Goal: Information Seeking & Learning: Learn about a topic

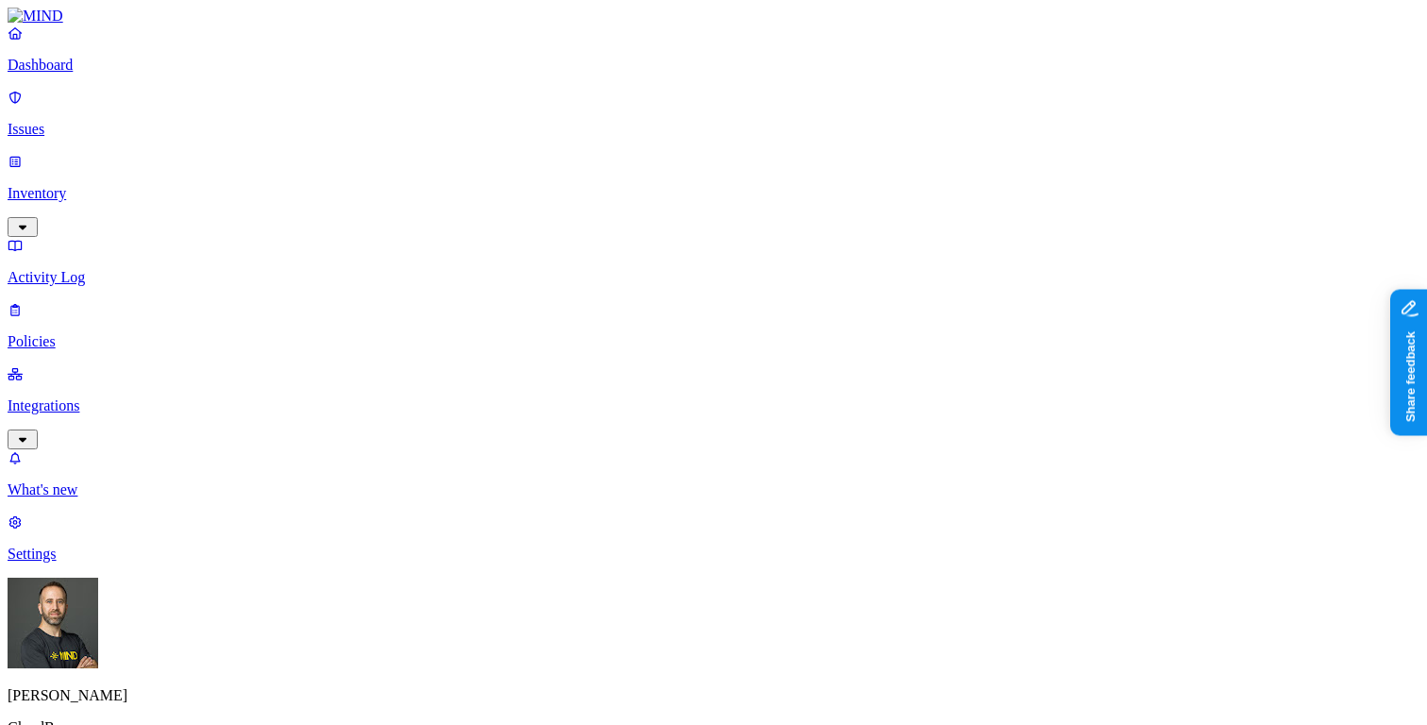
click at [77, 74] on p "Dashboard" at bounding box center [714, 65] width 1412 height 17
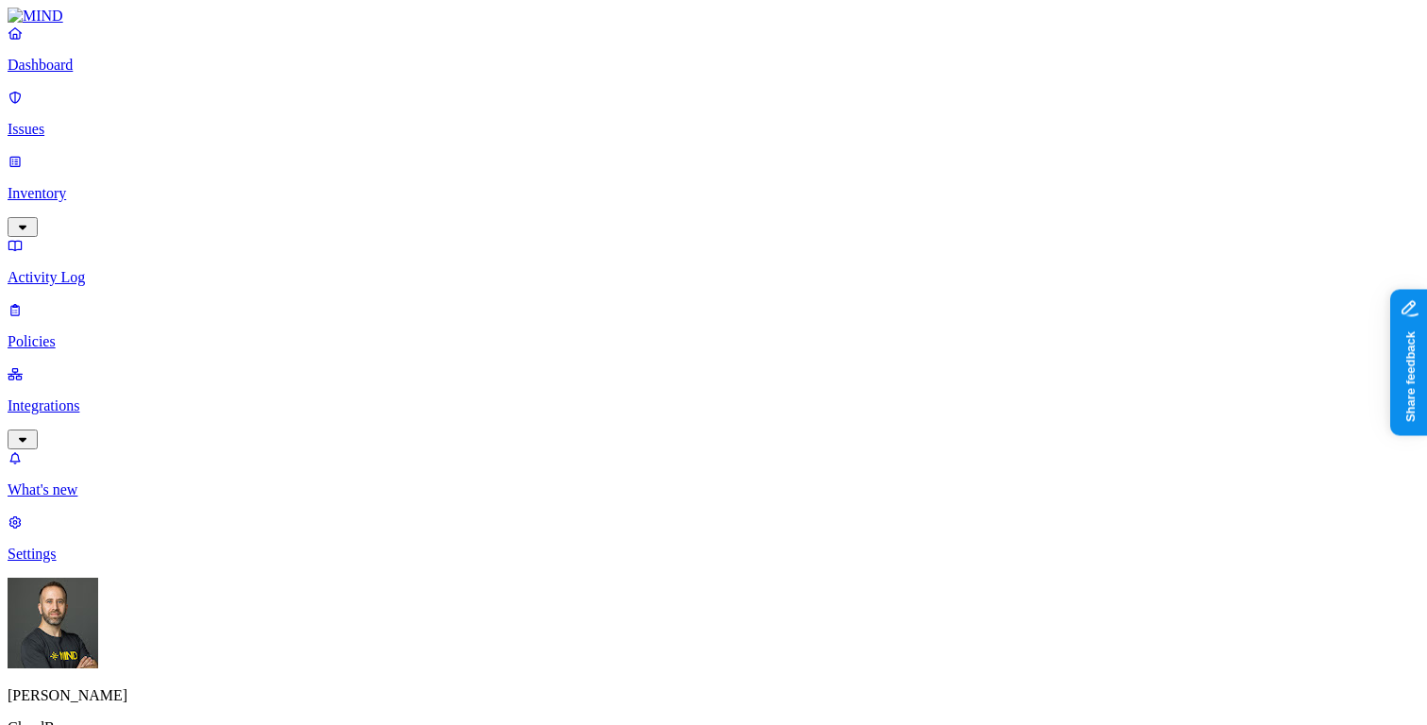
click at [119, 125] on p "Issues" at bounding box center [714, 129] width 1412 height 17
click at [107, 68] on link "Dashboard" at bounding box center [714, 49] width 1412 height 49
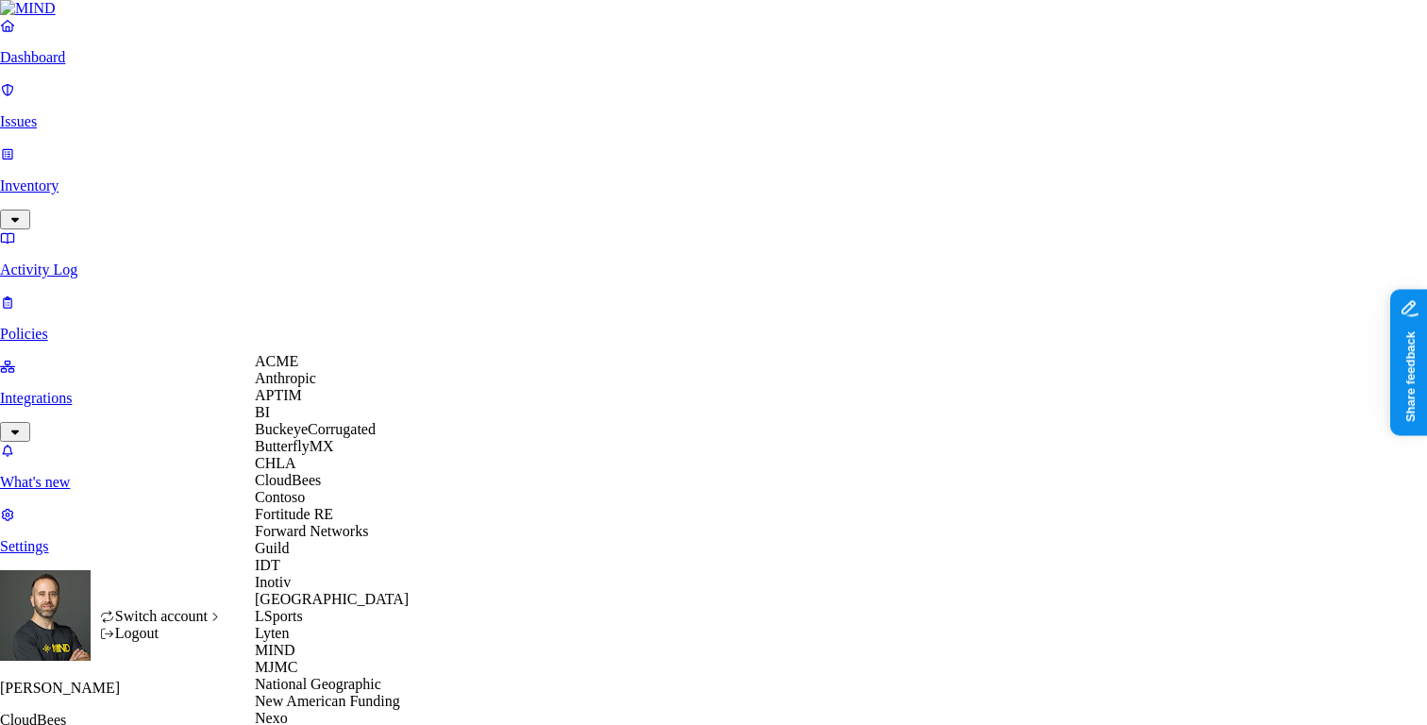
scroll to position [800, 0]
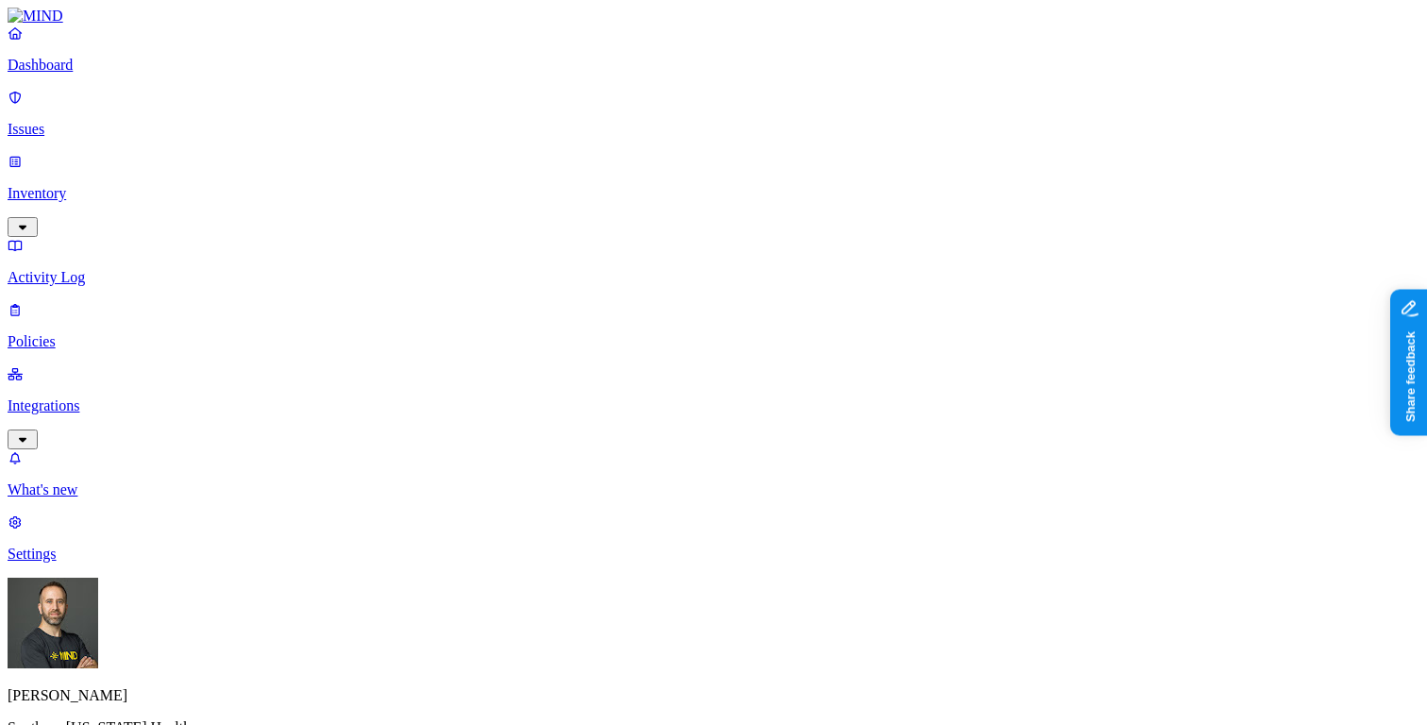
click at [151, 126] on link "Issues" at bounding box center [714, 113] width 1412 height 49
click at [125, 74] on p "Dashboard" at bounding box center [714, 65] width 1412 height 17
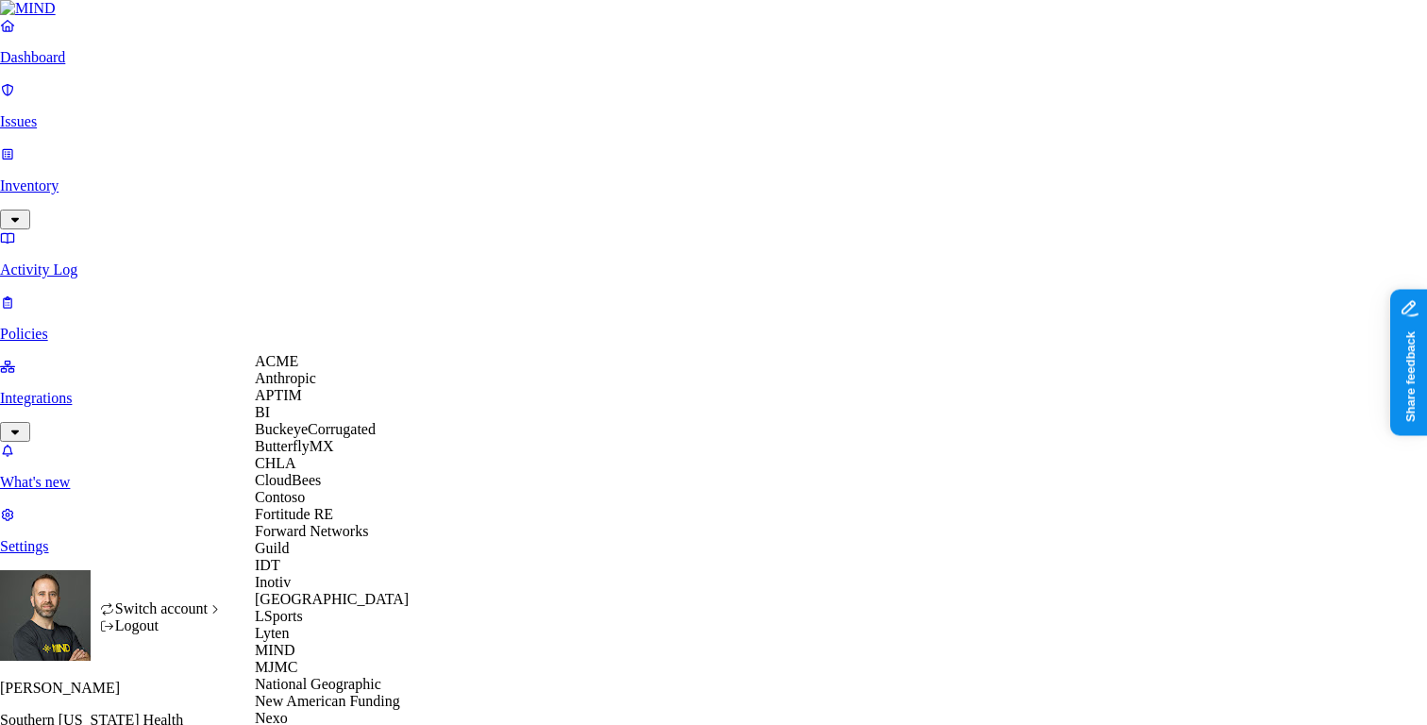
scroll to position [595, 0]
click at [336, 676] on span "National Geographic" at bounding box center [318, 684] width 126 height 16
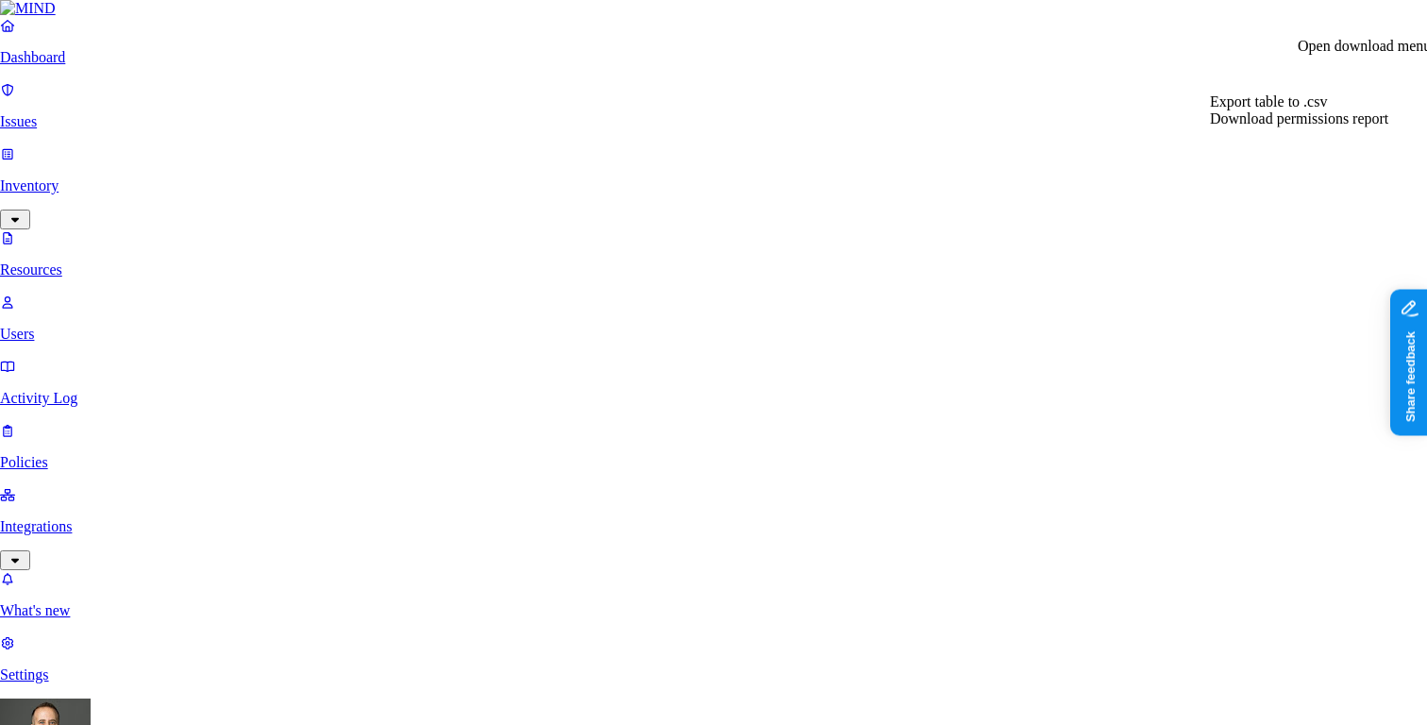
click at [1327, 109] on span "Export table to .csv" at bounding box center [1268, 101] width 117 height 16
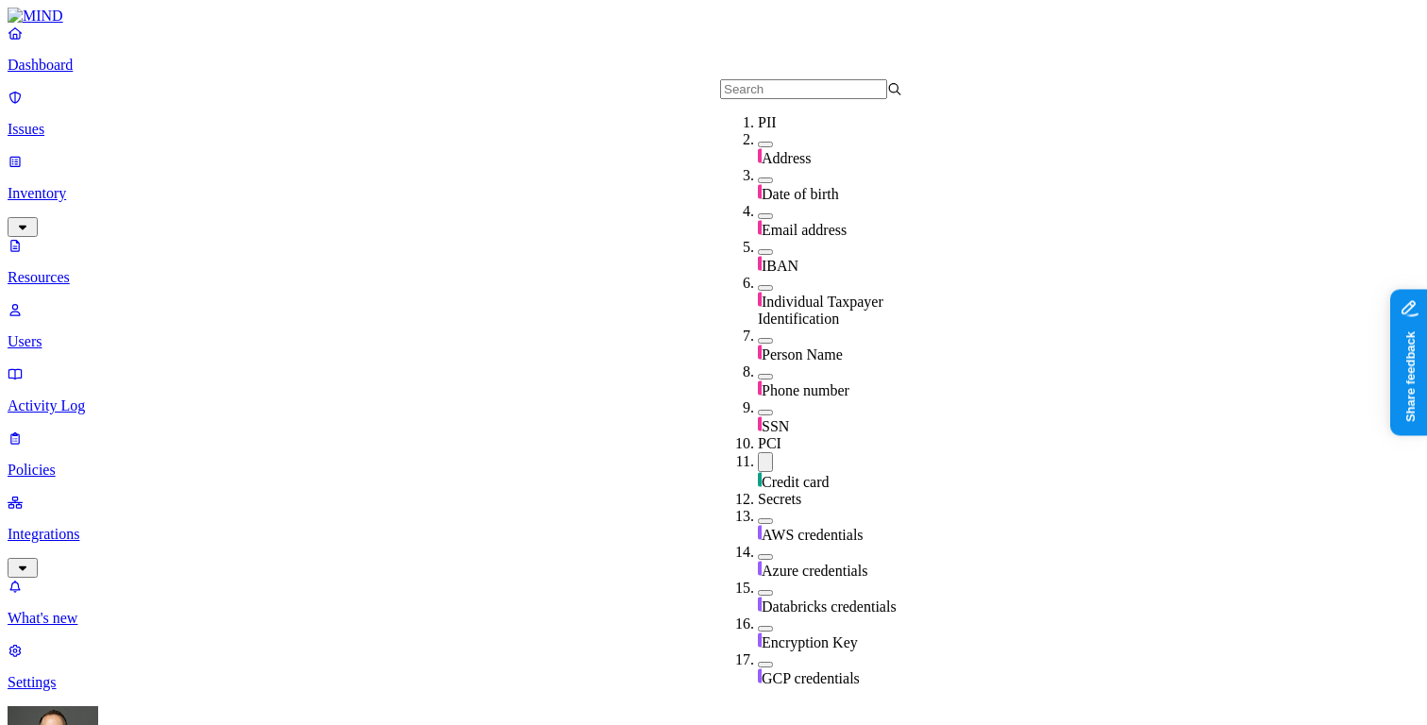
scroll to position [164, 0]
click at [758, 410] on button "button" at bounding box center [765, 413] width 15 height 6
click at [758, 399] on button "button" at bounding box center [765, 409] width 15 height 20
click at [758, 452] on button "button" at bounding box center [765, 462] width 15 height 20
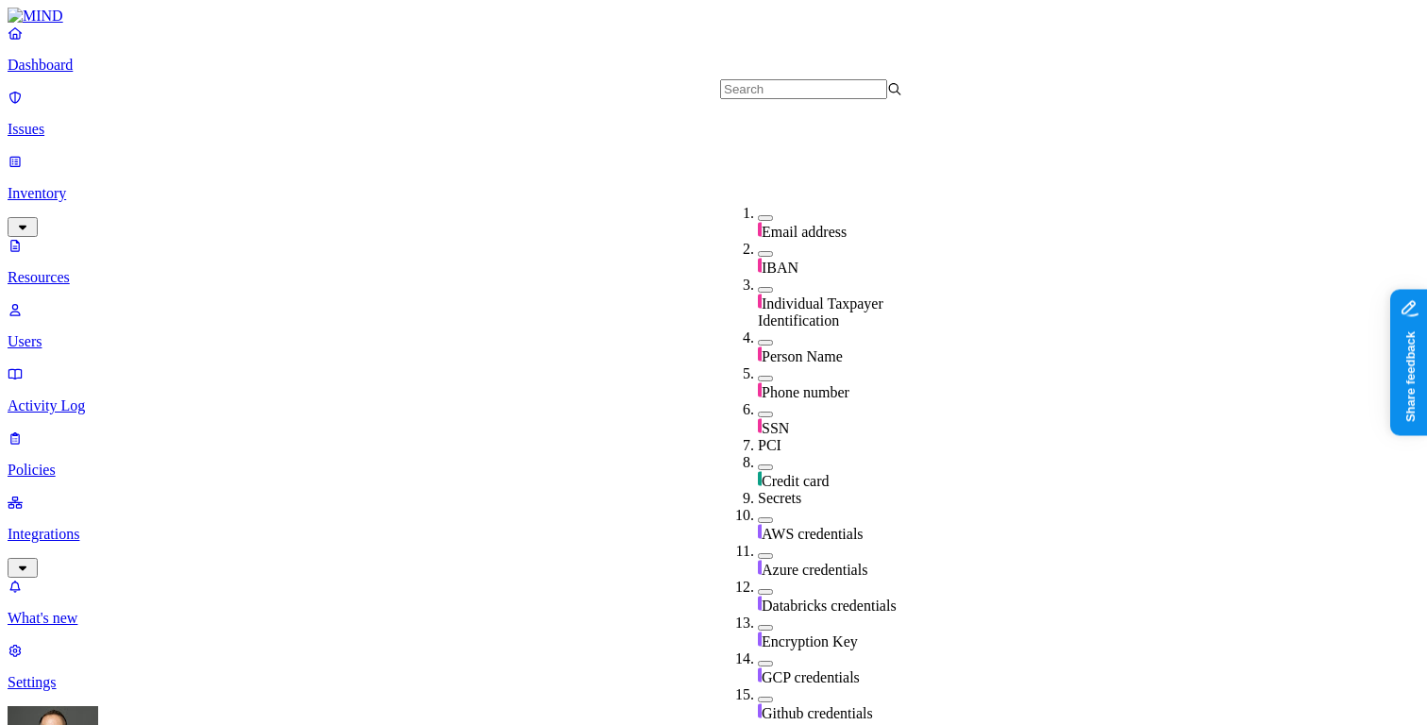
scroll to position [214, 0]
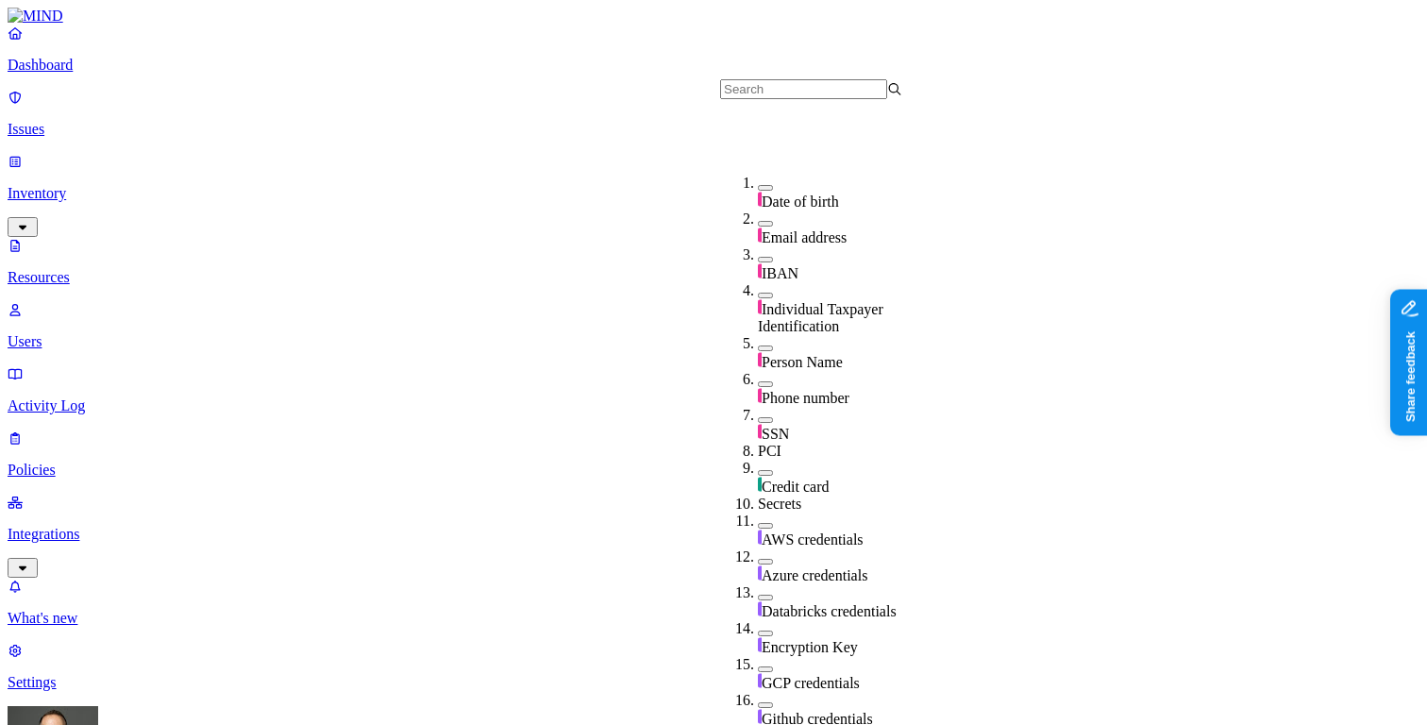
click at [758, 470] on button "button" at bounding box center [765, 473] width 15 height 6
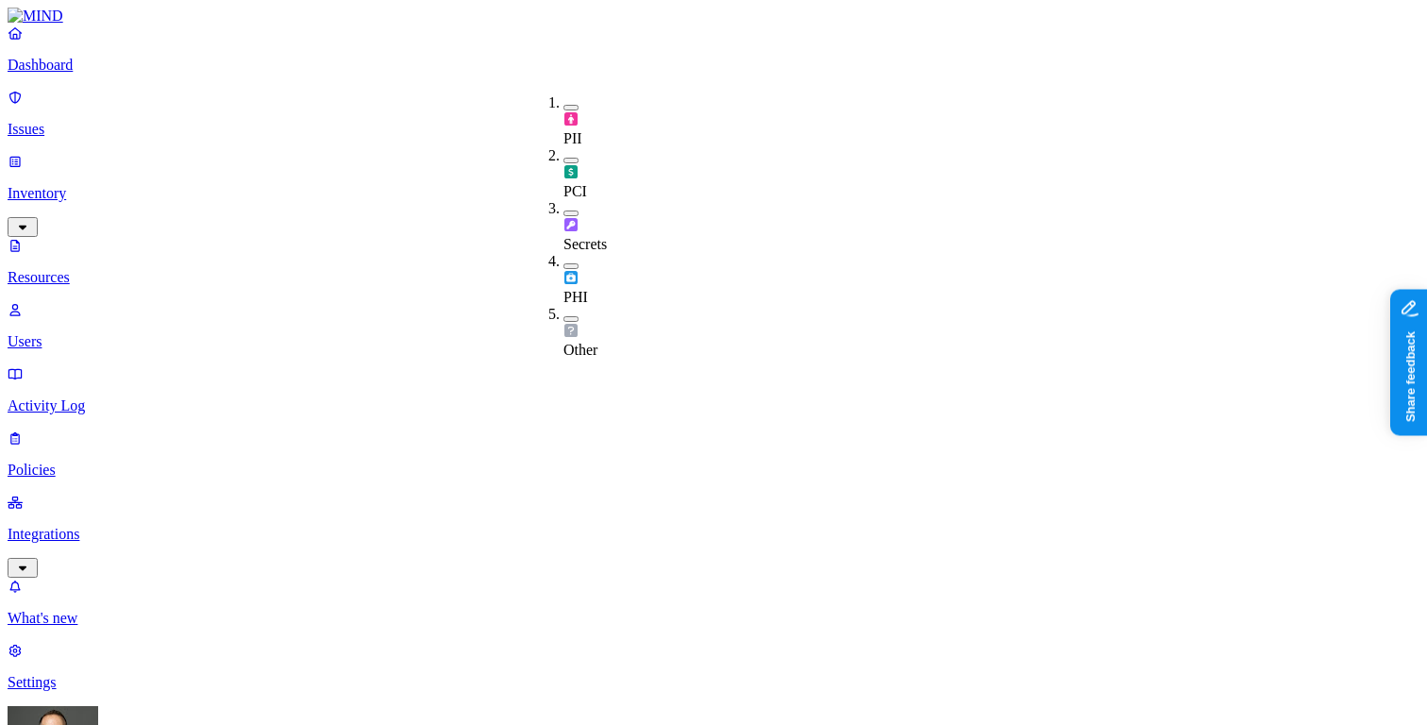
click at [563, 158] on button "button" at bounding box center [570, 161] width 15 height 6
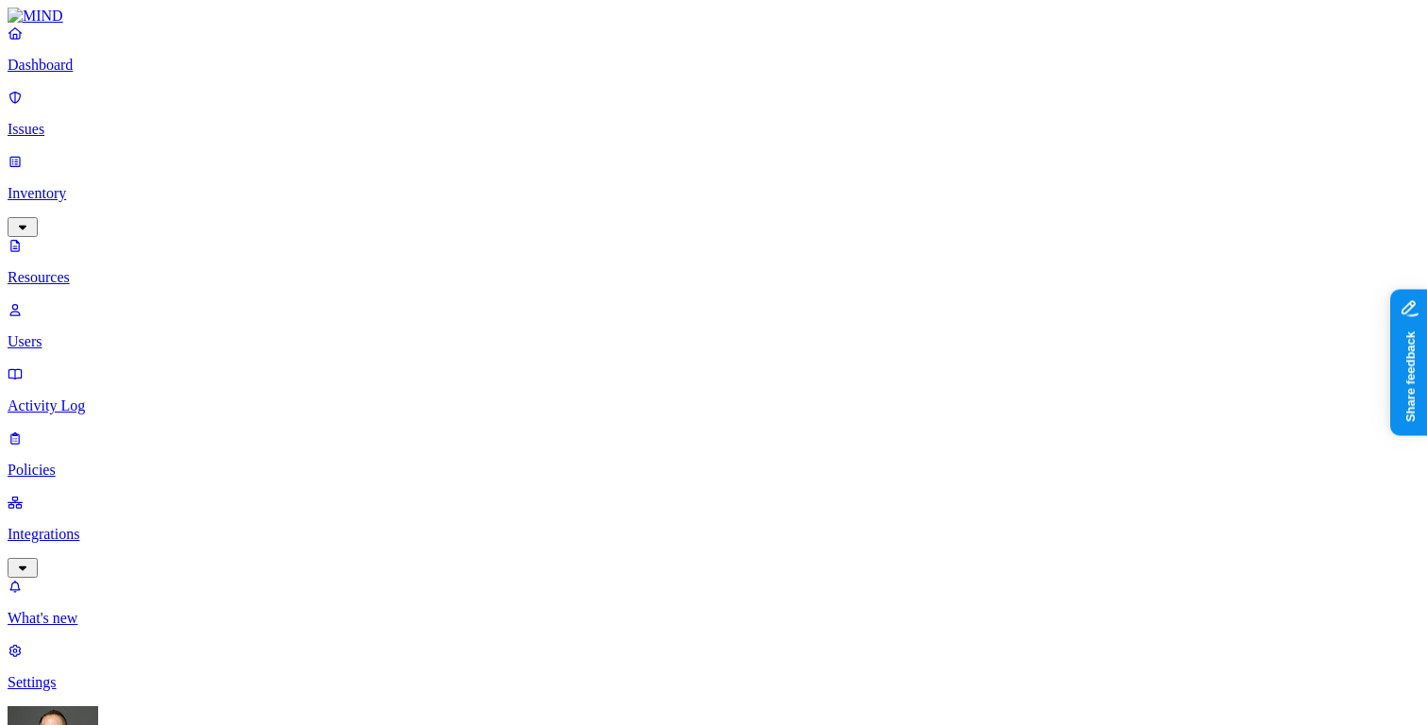
scroll to position [169, 0]
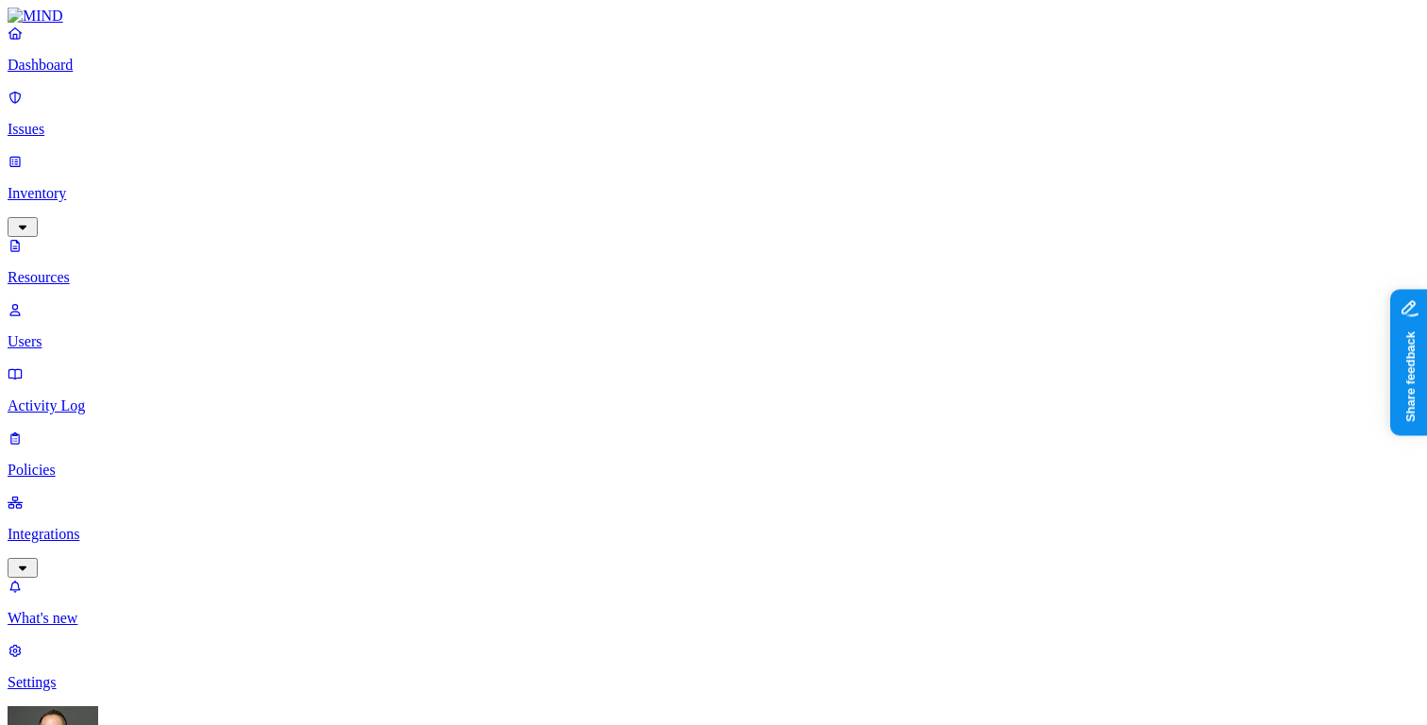
scroll to position [276, 0]
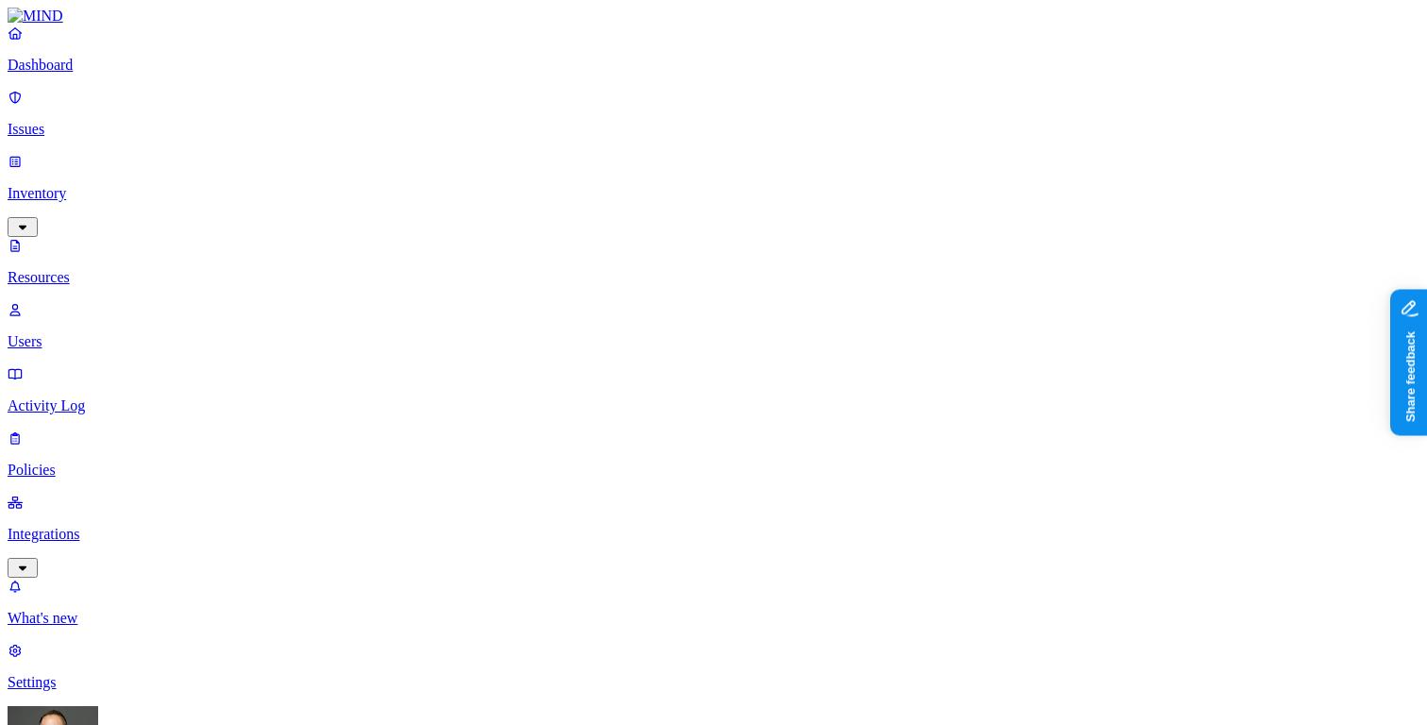
scroll to position [0, 0]
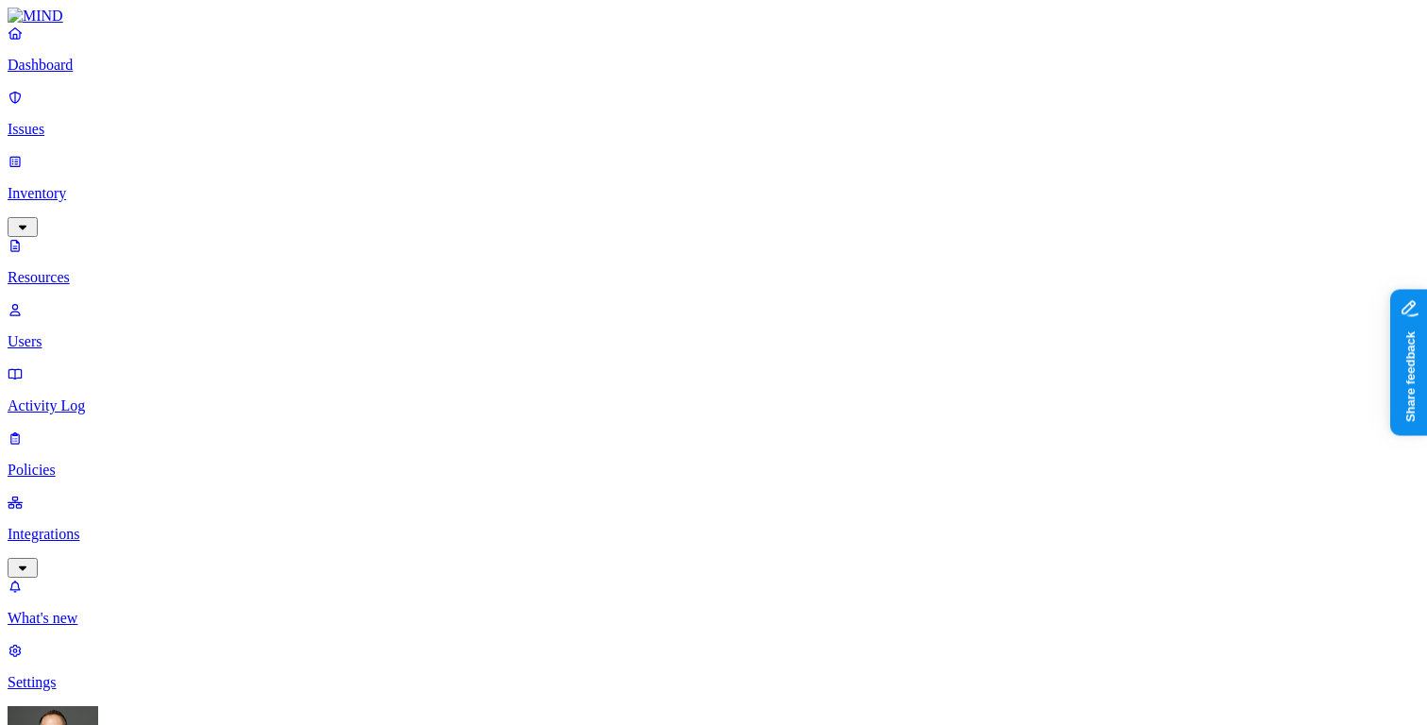
scroll to position [370, 0]
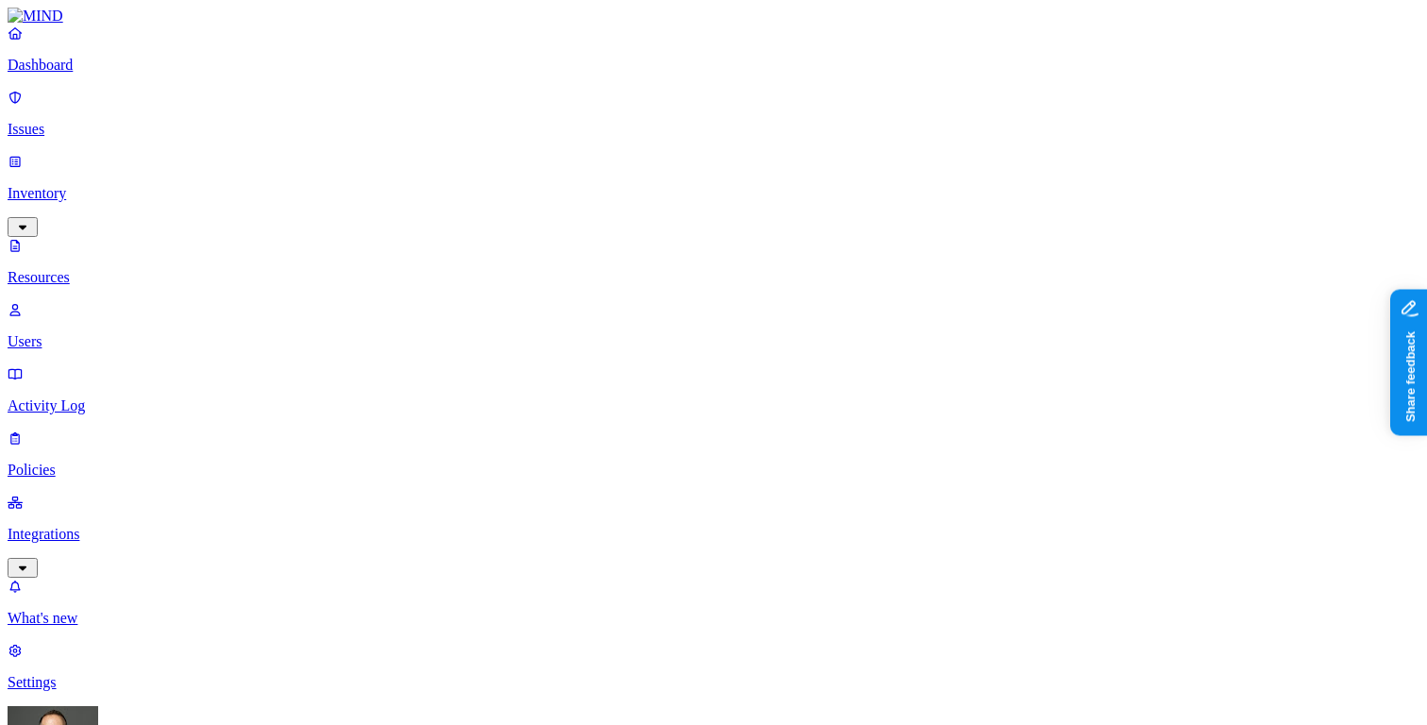
scroll to position [610, 0]
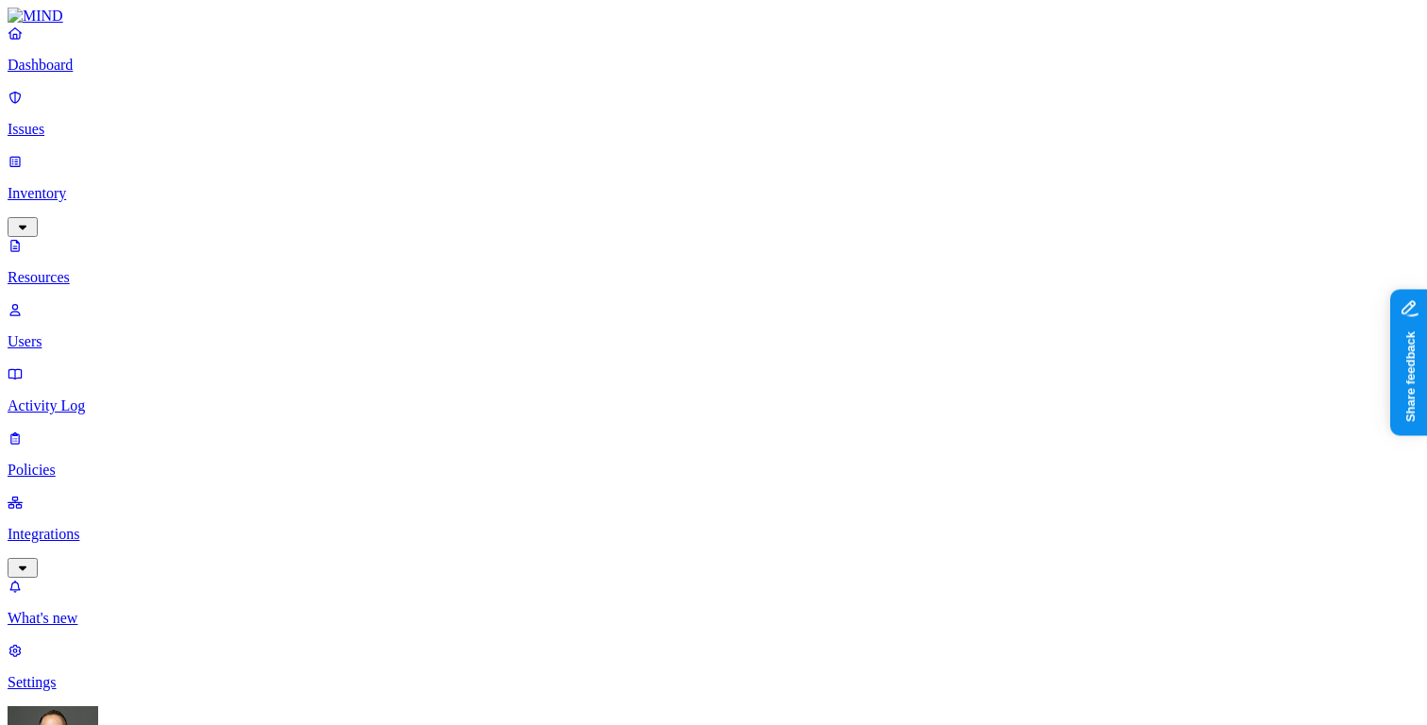
scroll to position [118, 0]
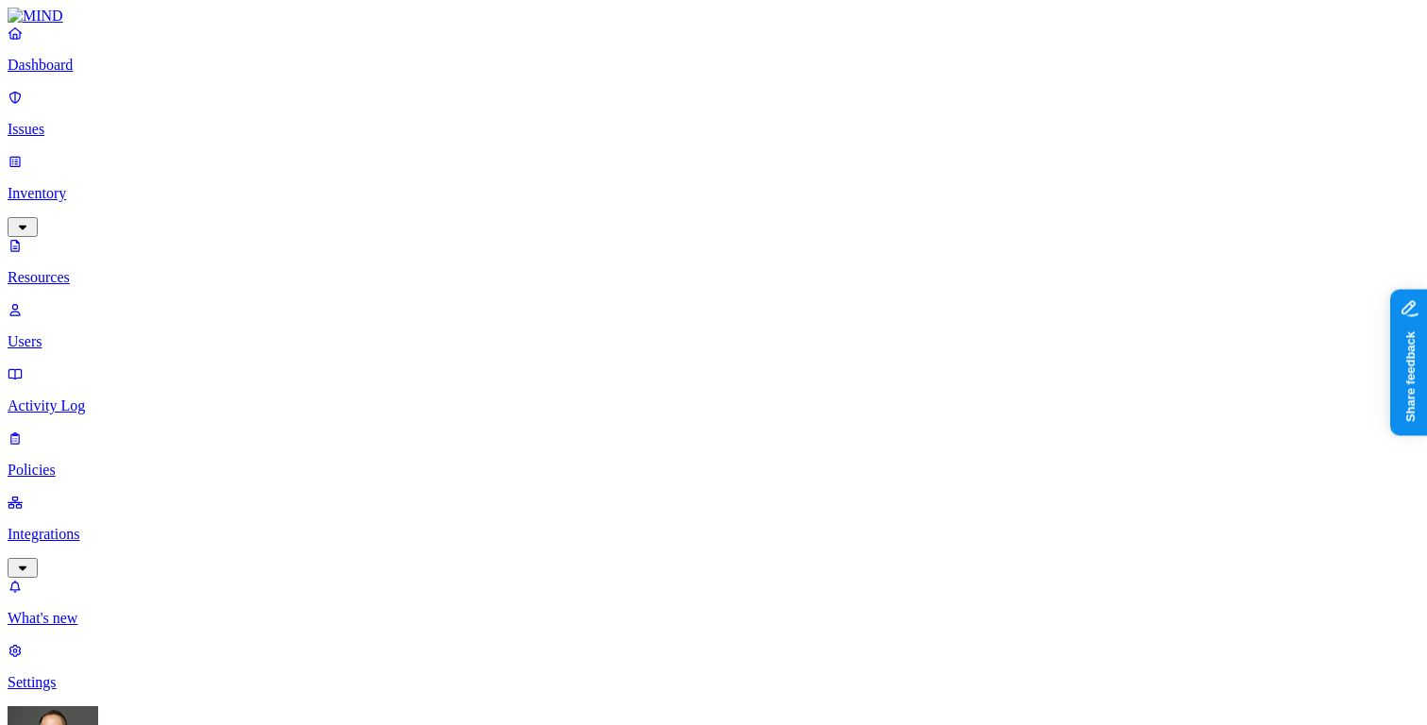
scroll to position [81, 0]
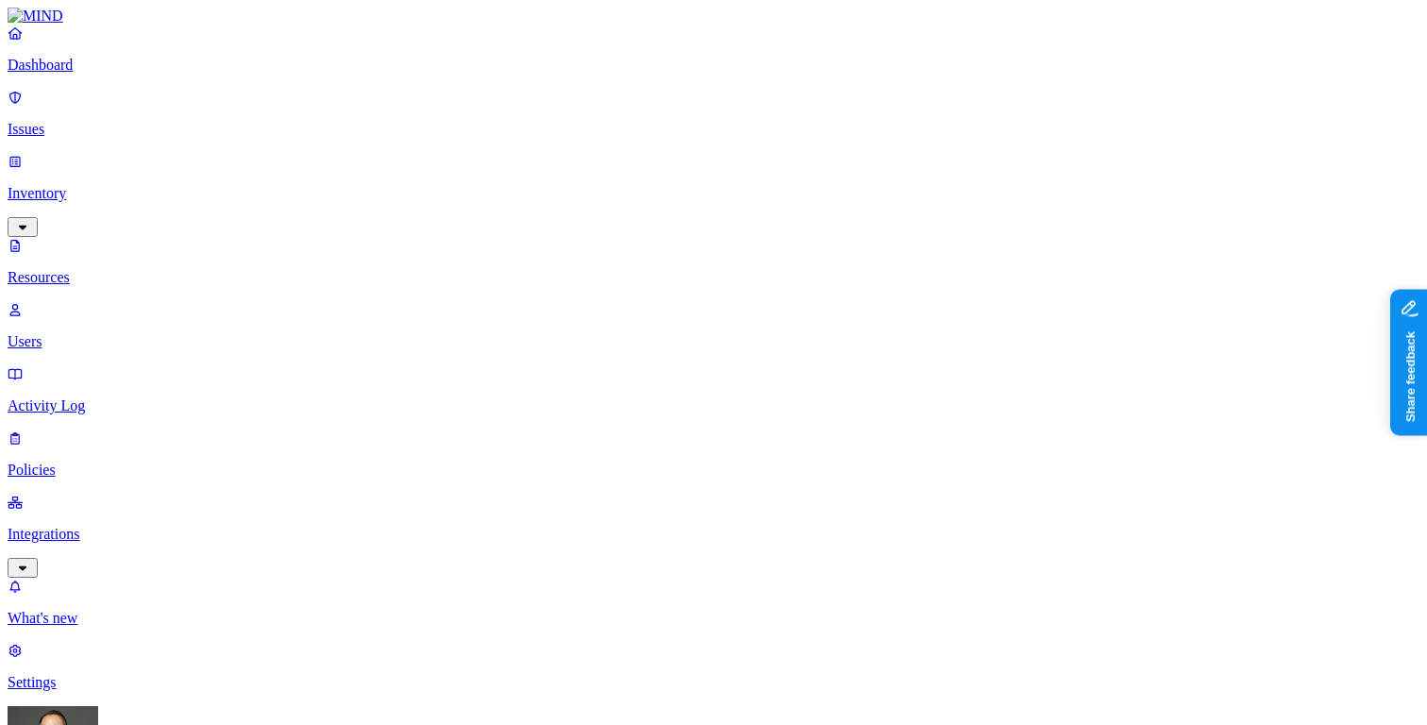
click at [134, 74] on p "Dashboard" at bounding box center [714, 65] width 1412 height 17
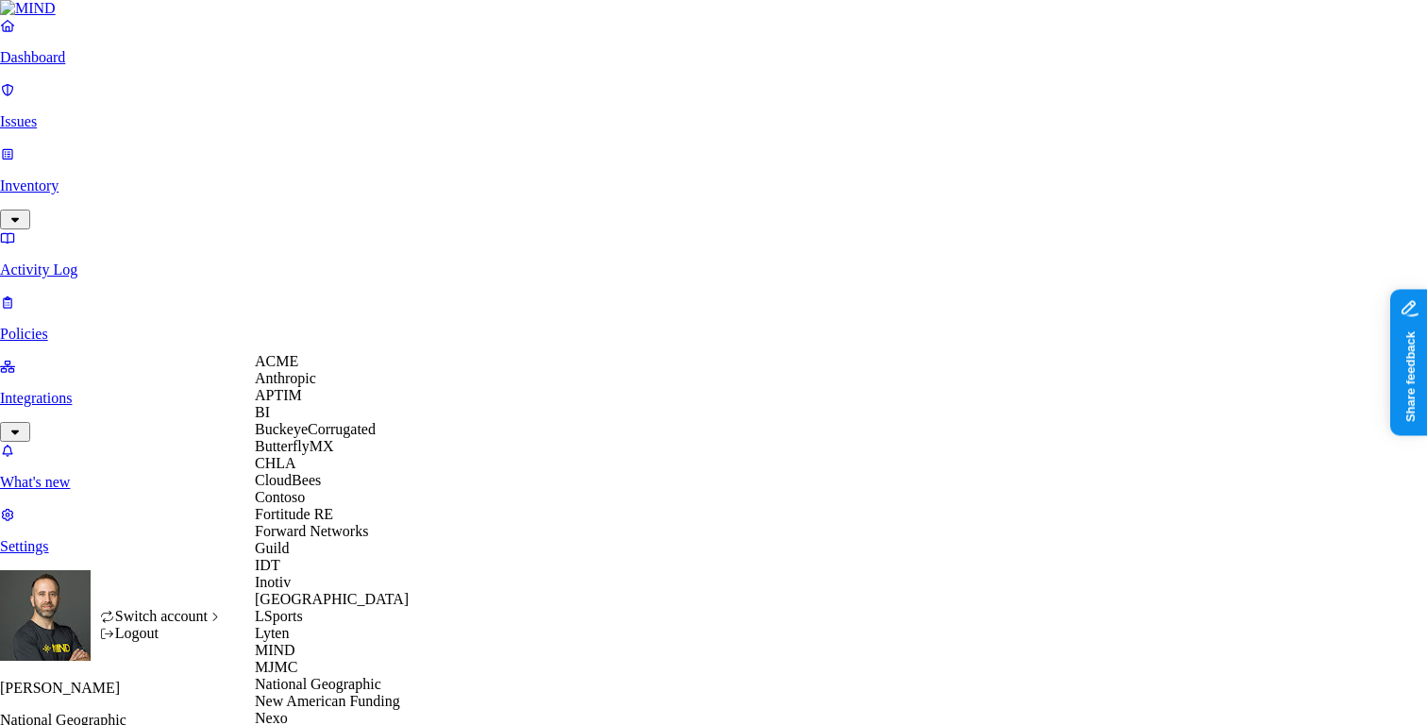
scroll to position [800, 0]
